Goal: Task Accomplishment & Management: Manage account settings

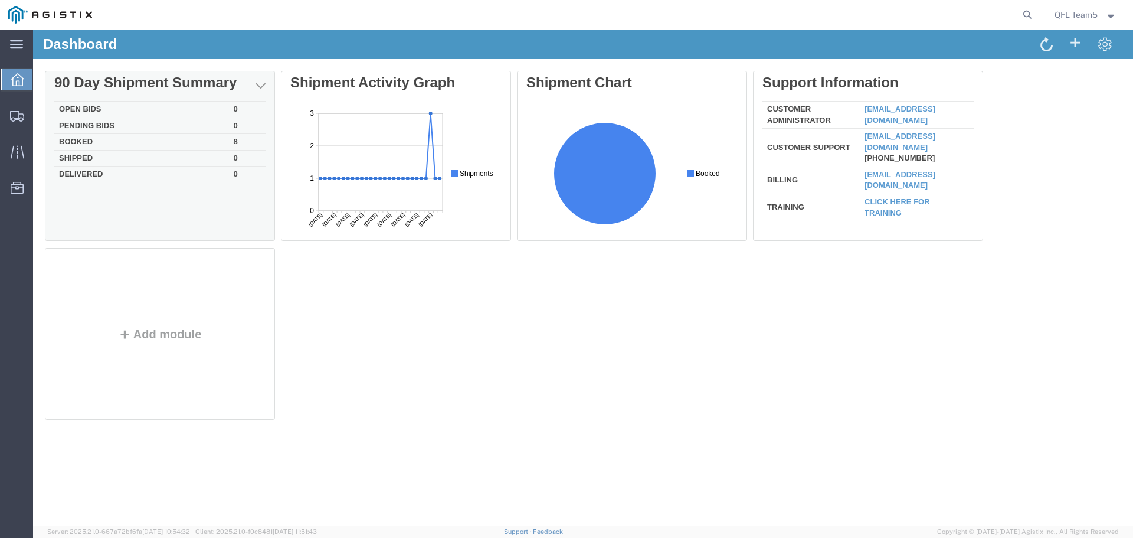
click at [92, 139] on td "Booked" at bounding box center [141, 142] width 175 height 17
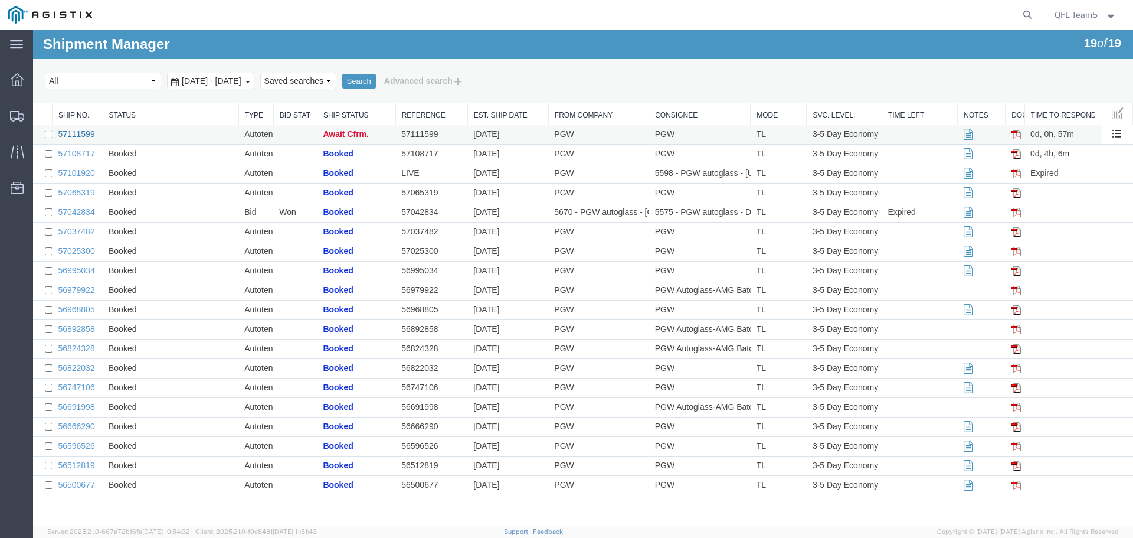
click at [79, 133] on link "57111599" at bounding box center [76, 133] width 37 height 9
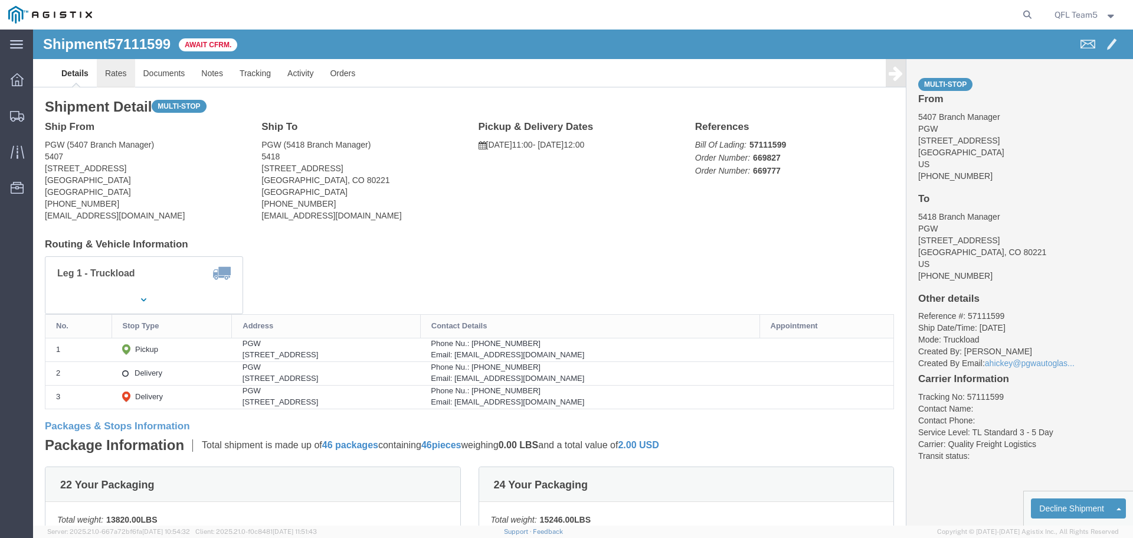
click link "Rates"
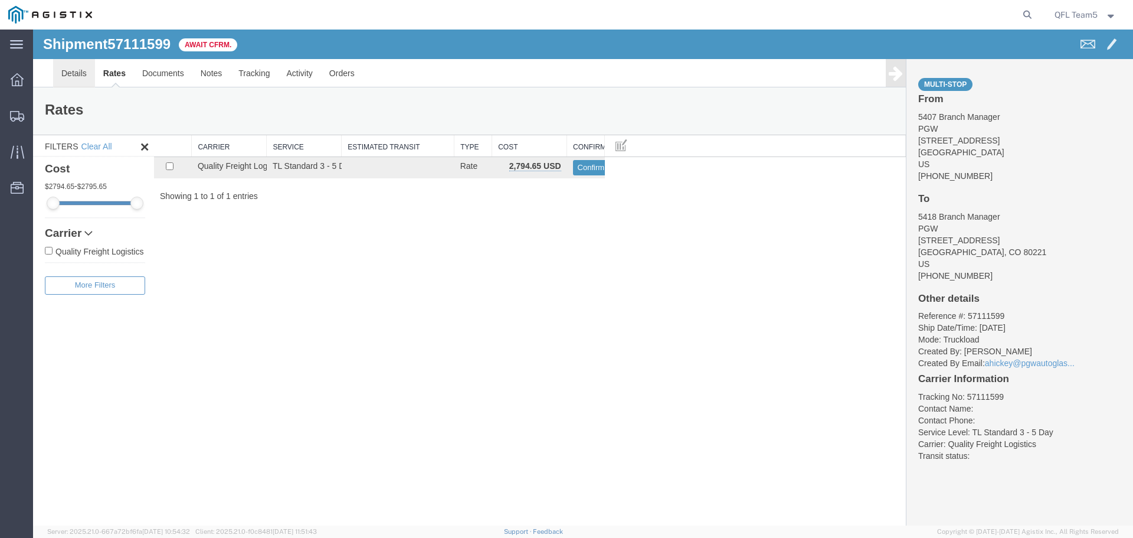
click at [82, 77] on link "Details" at bounding box center [74, 73] width 42 height 28
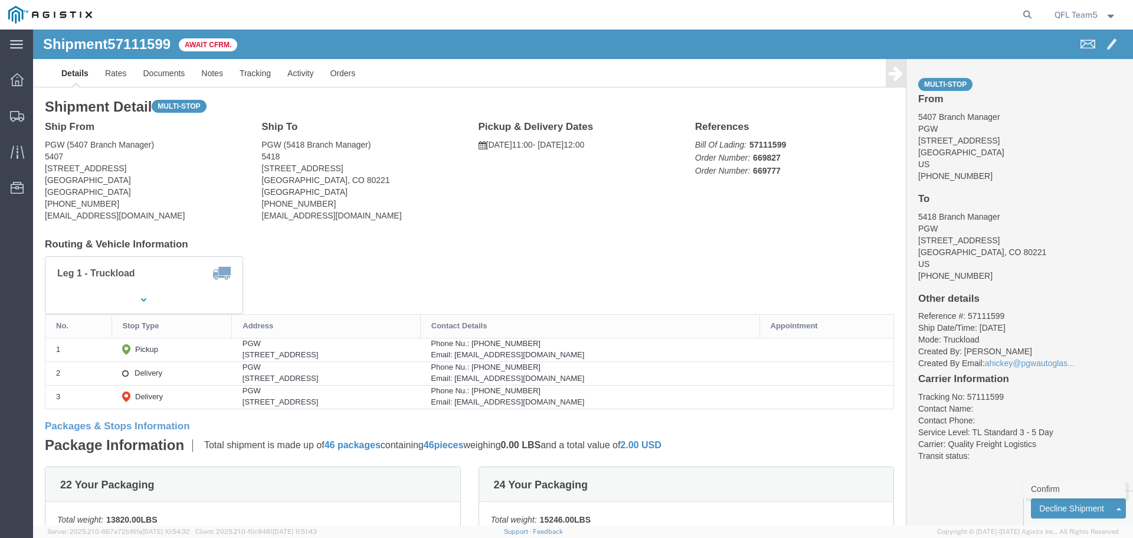
click link "Confirm"
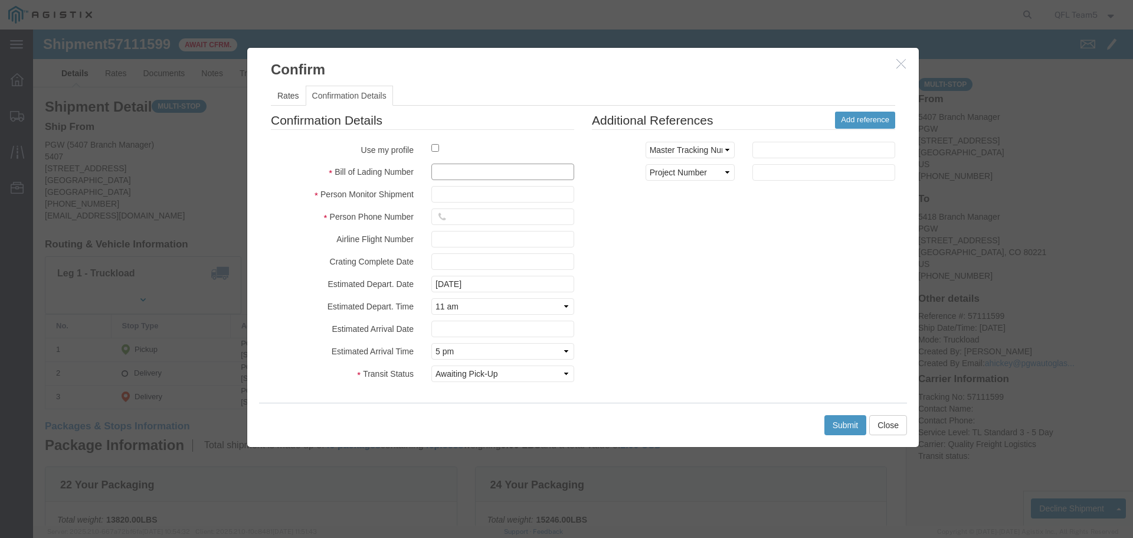
paste input "57111599"
type input "57111599"
click input "text"
type input "[PERSON_NAME]"
click input "text"
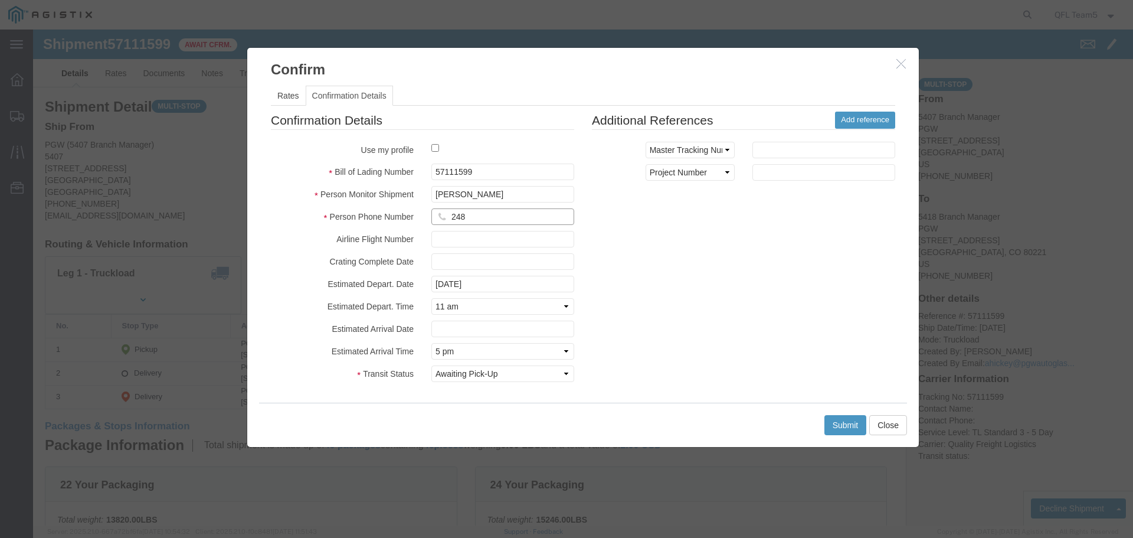
type input "2483139196"
click button "Submit"
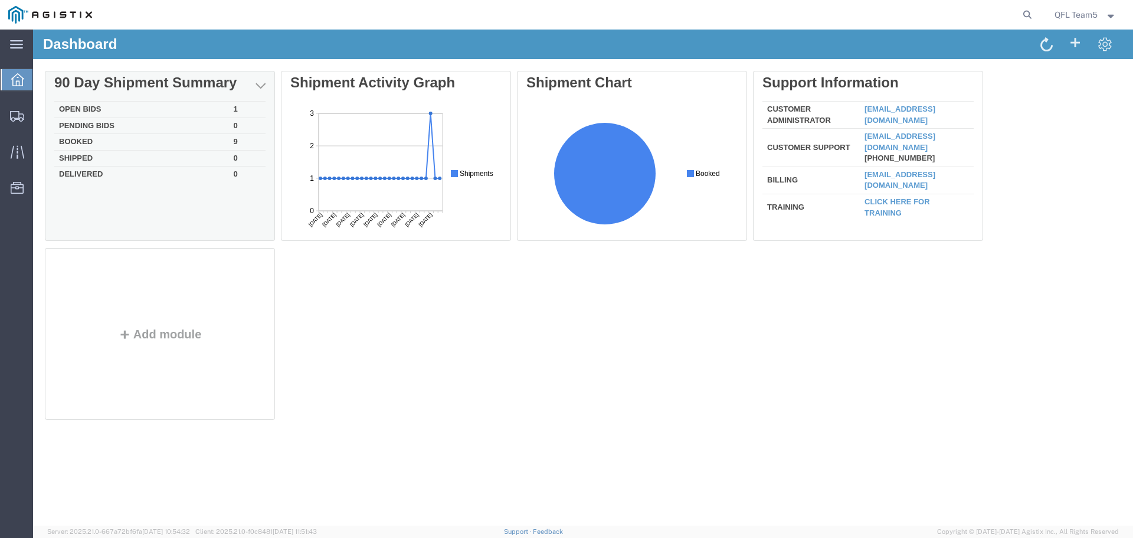
click at [93, 139] on td "Booked" at bounding box center [141, 142] width 175 height 17
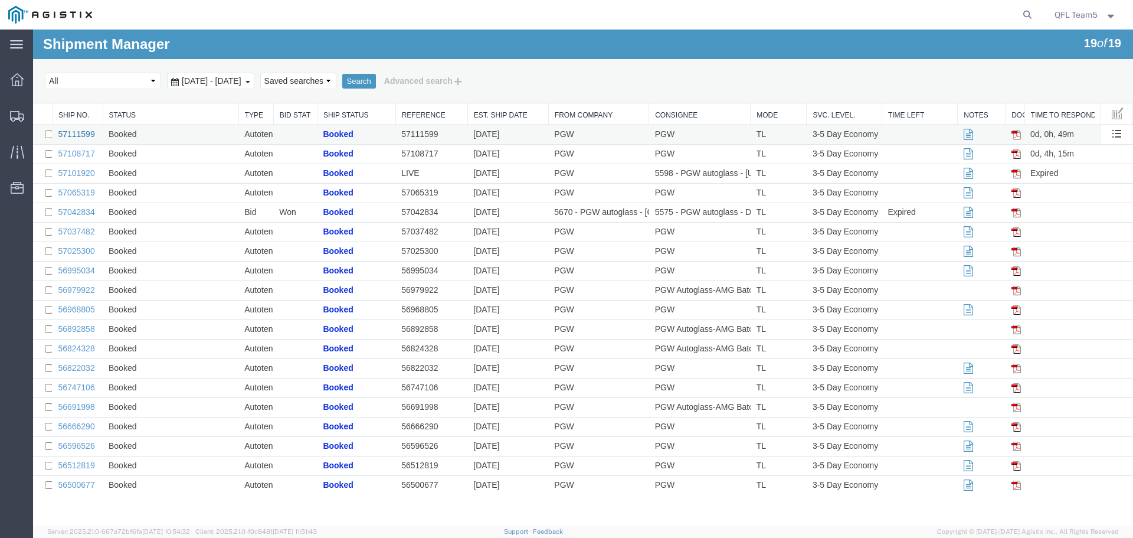
click at [77, 132] on link "57111599" at bounding box center [76, 133] width 37 height 9
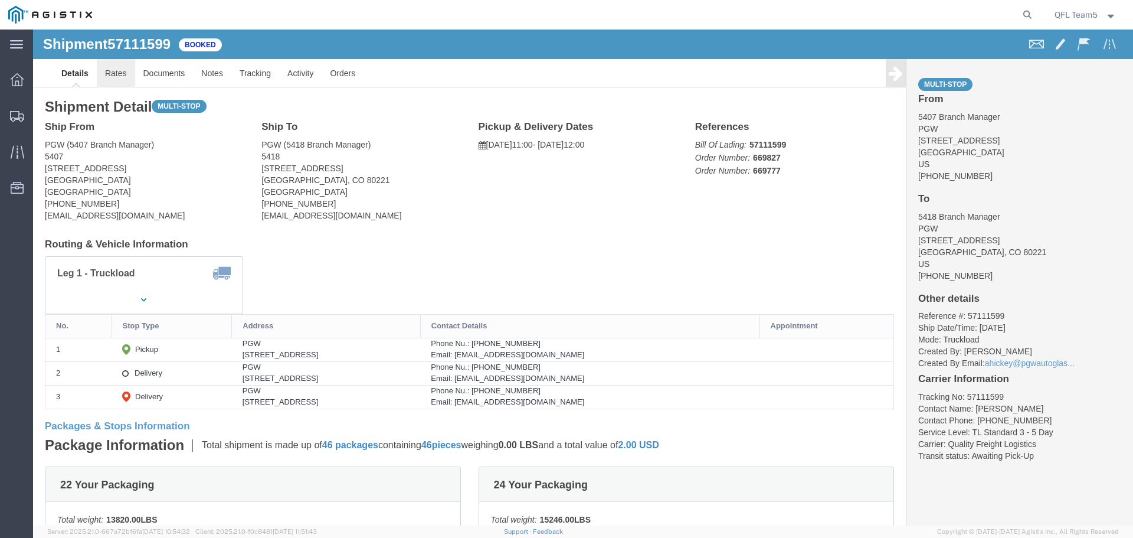
click link "Rates"
